Goal: Information Seeking & Learning: Learn about a topic

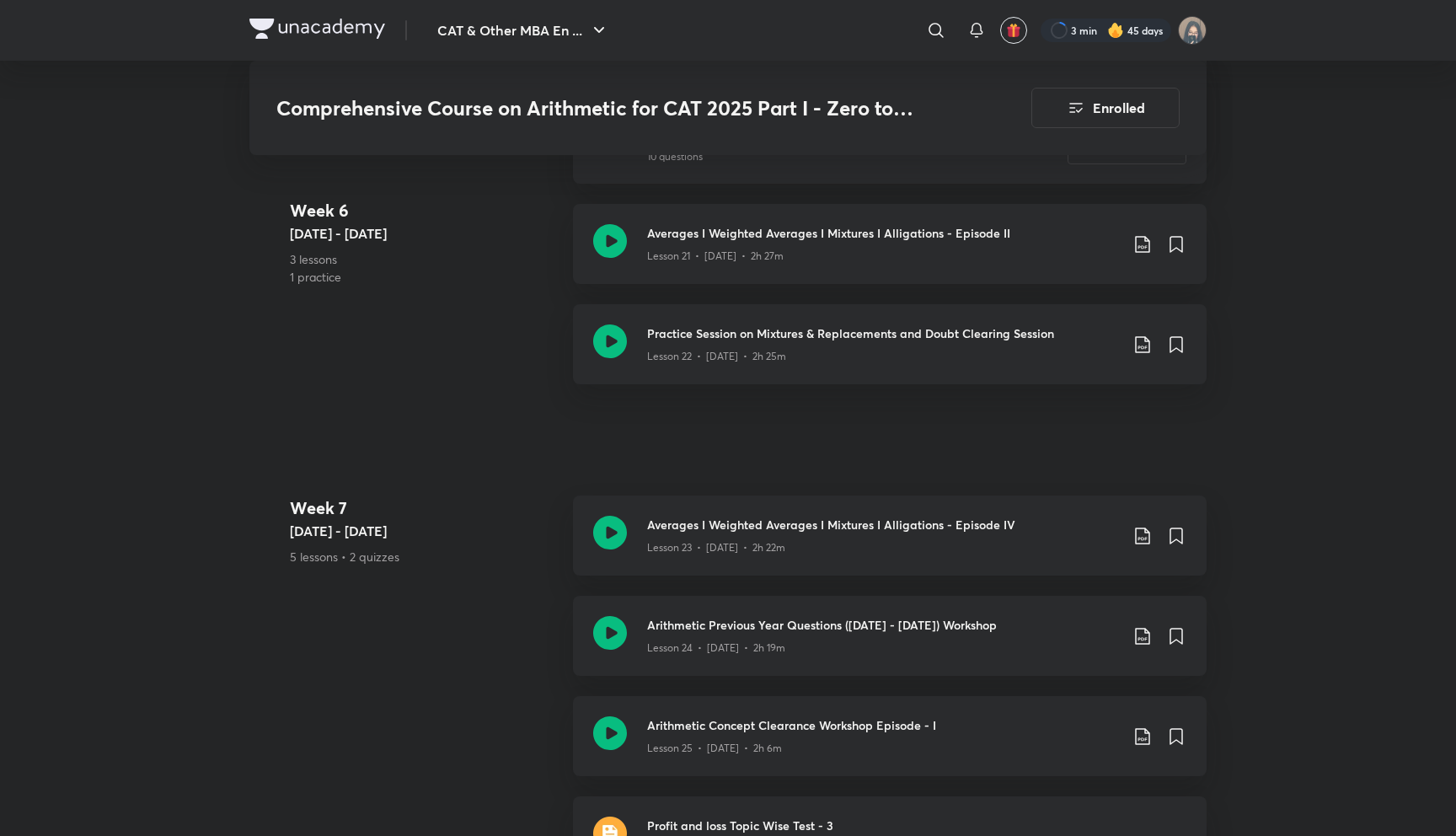
scroll to position [3764, 0]
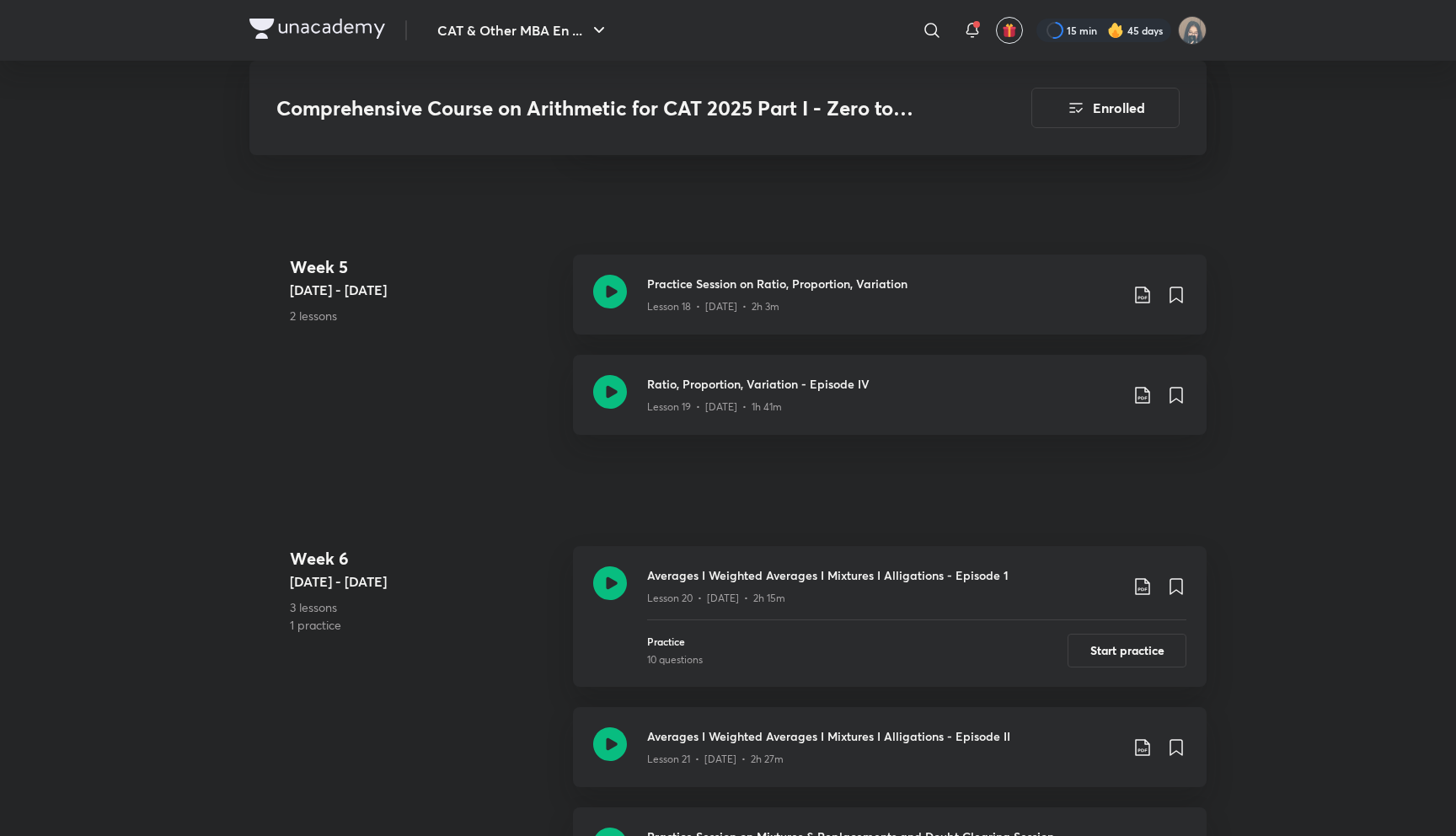
scroll to position [3263, 0]
